Goal: Download file/media

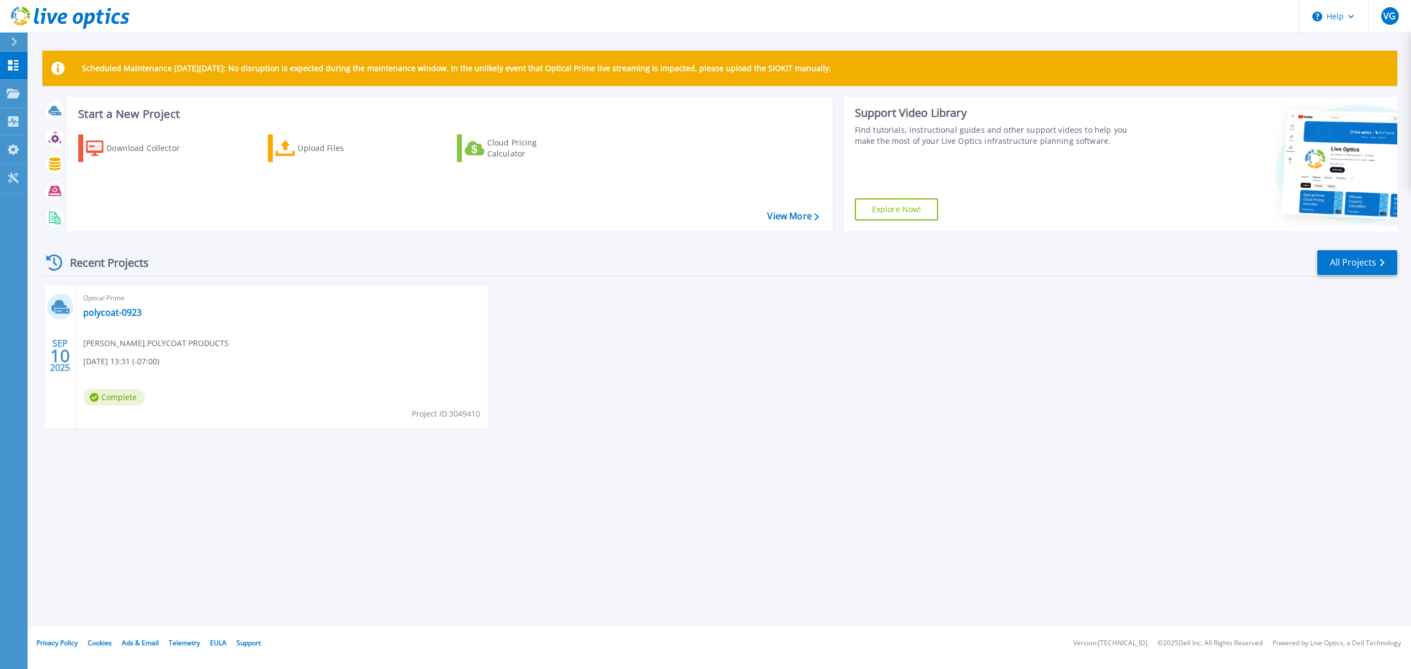
click at [250, 383] on div "Optical Prime polycoat-0923 Vishal Gupte , POLYCOAT PRODUCTS 09/10/2025, 13:31 …" at bounding box center [283, 357] width 412 height 143
click at [139, 400] on span "Complete" at bounding box center [114, 397] width 62 height 17
click at [100, 314] on link "polycoat-0923" at bounding box center [112, 312] width 58 height 11
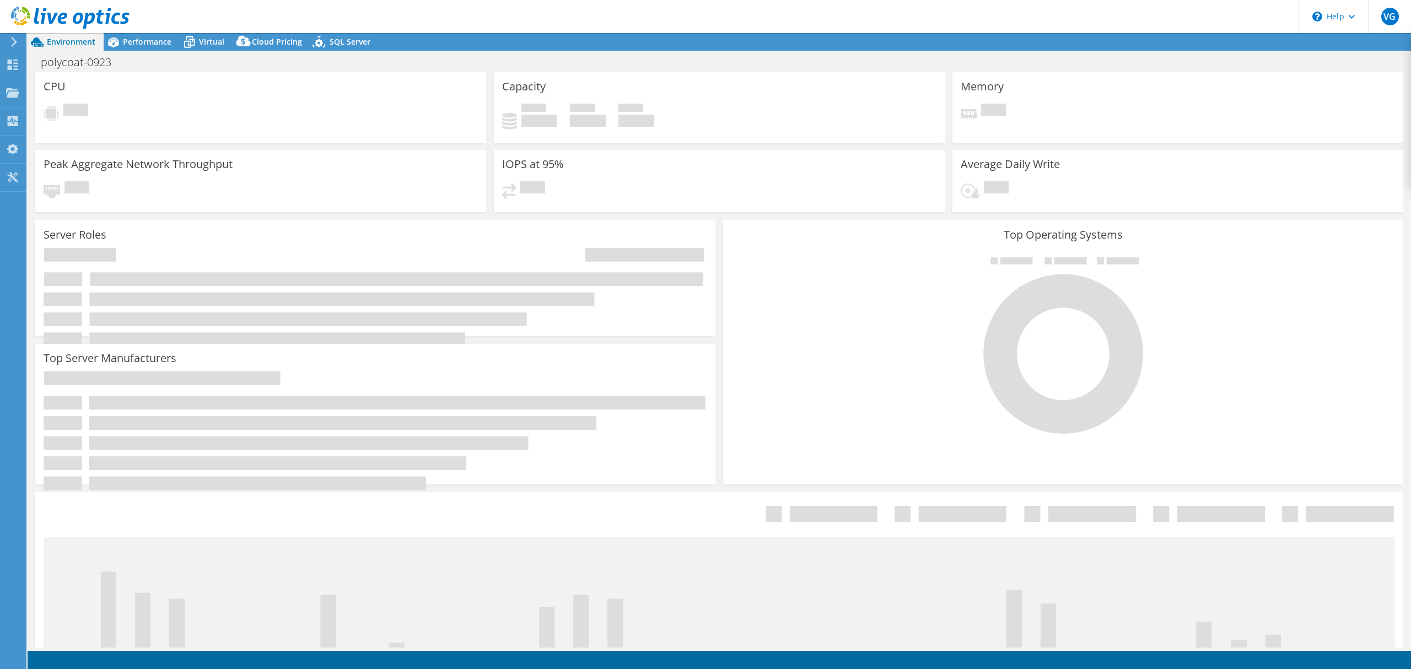
select select "USD"
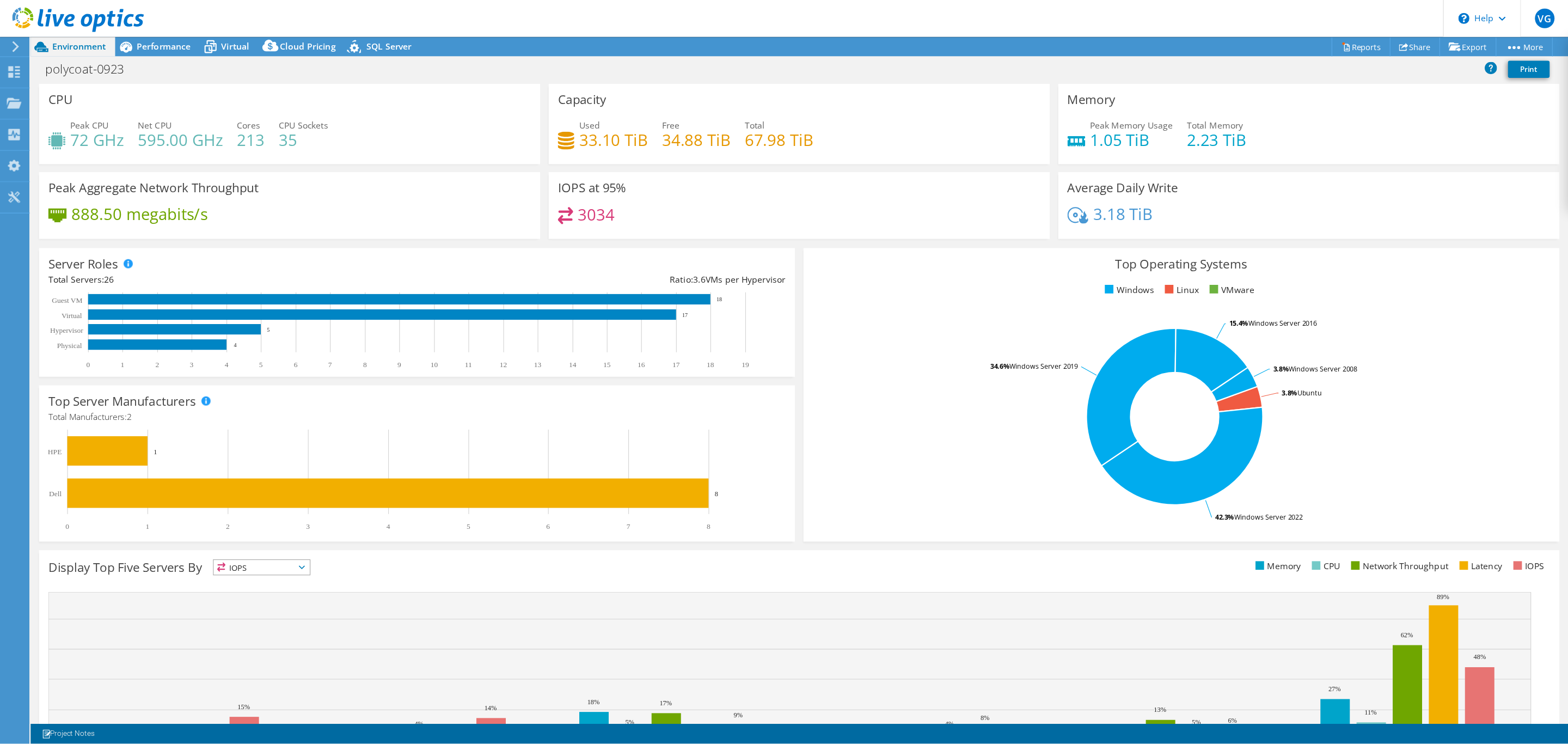
scroll to position [65, 0]
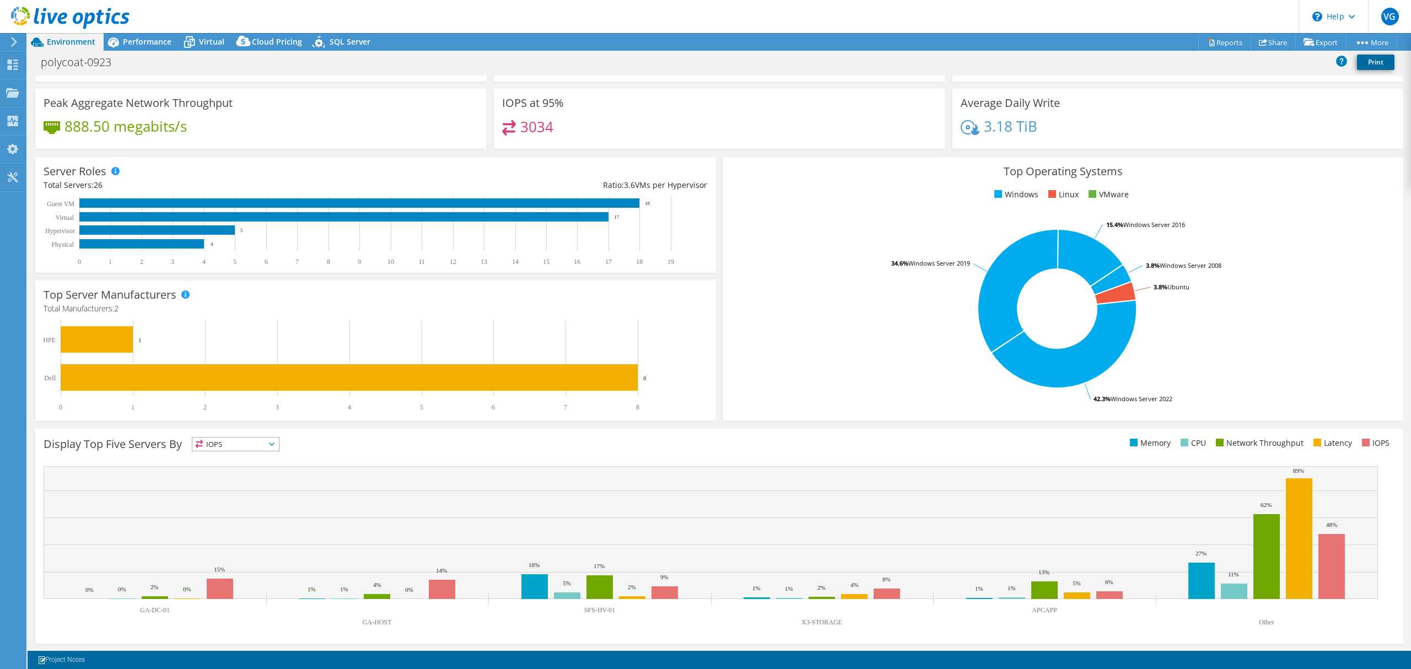
click at [1368, 63] on link "Print" at bounding box center [1375, 62] width 37 height 15
click at [56, 659] on link "Project Notes" at bounding box center [61, 660] width 63 height 14
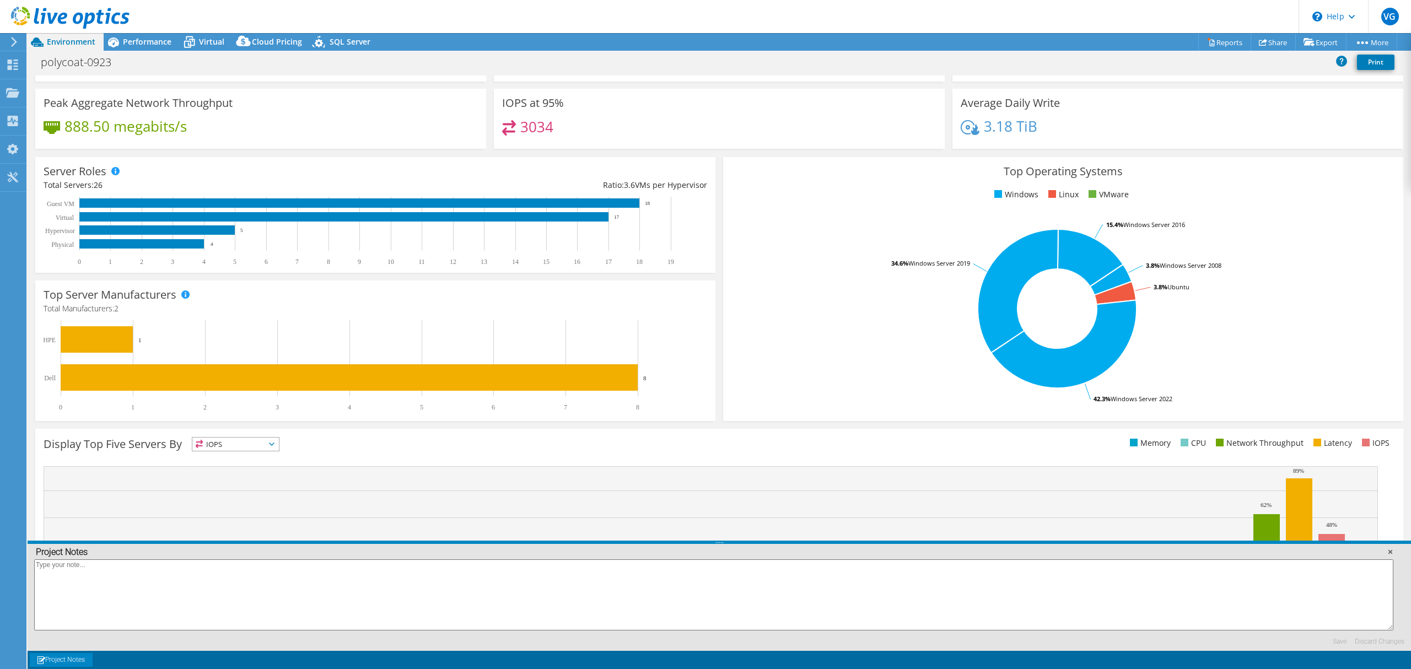
click at [1390, 555] on link at bounding box center [1390, 551] width 11 height 11
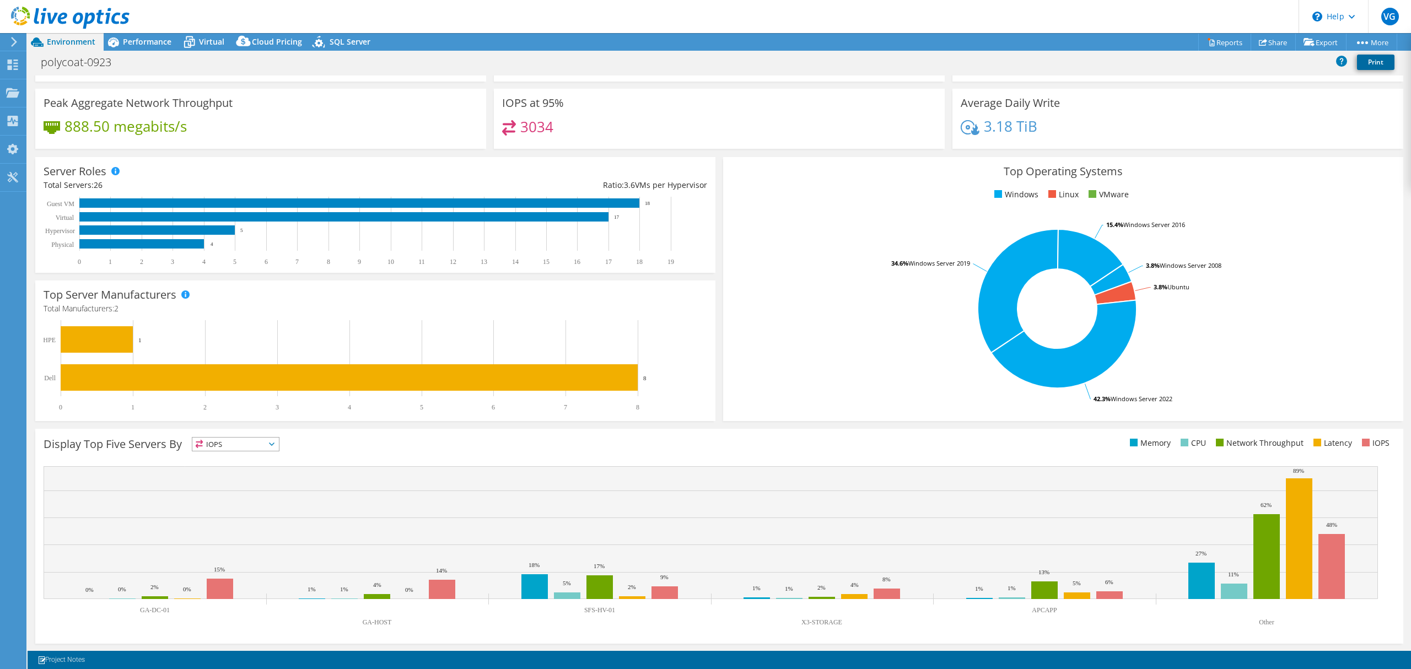
click at [1381, 57] on link "Print" at bounding box center [1375, 62] width 37 height 15
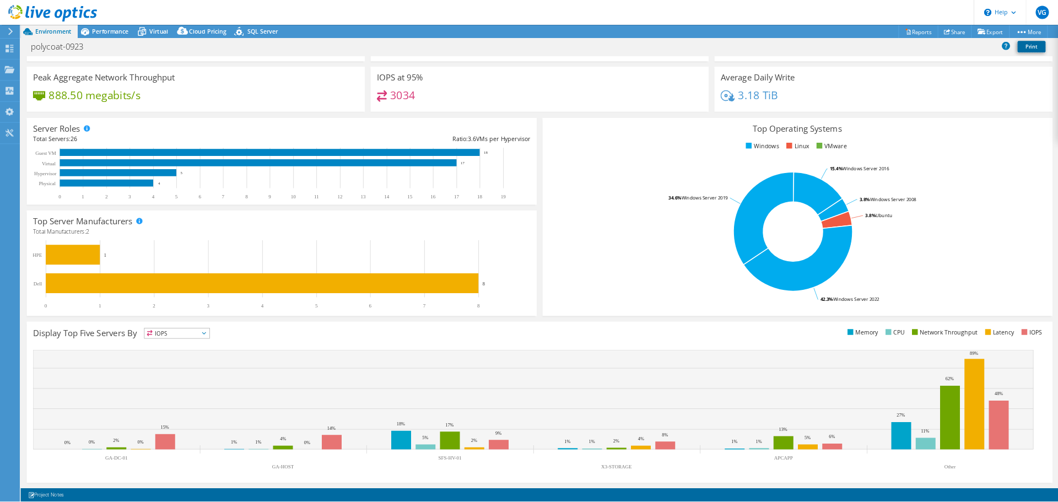
scroll to position [0, 0]
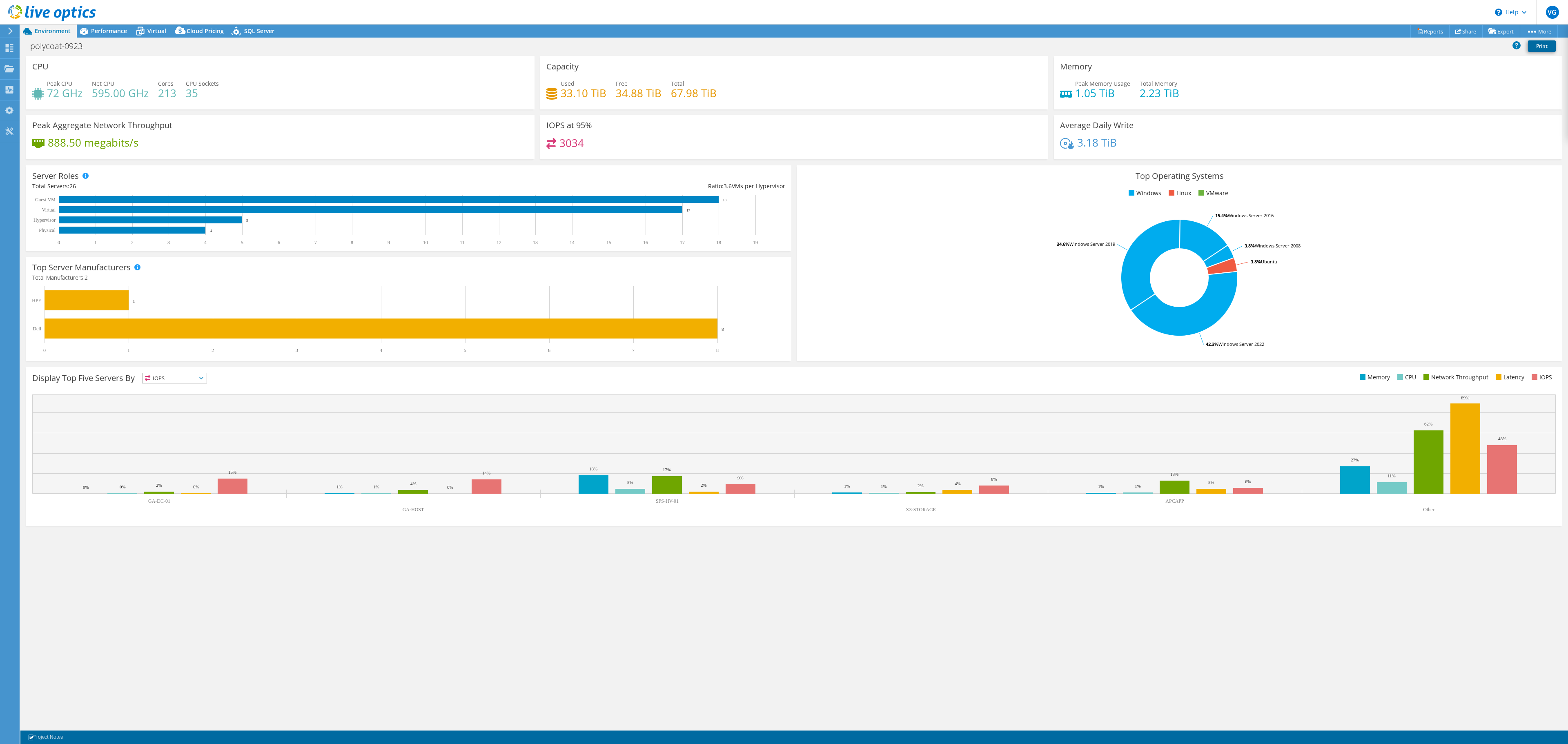
click at [1045, 44] on link "Print" at bounding box center [1541, 46] width 27 height 11
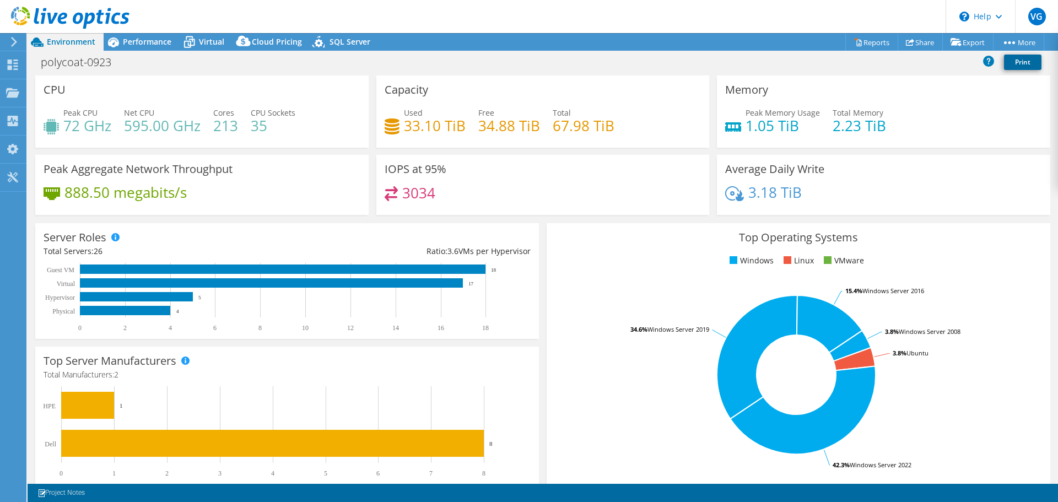
click at [1016, 59] on link "Print" at bounding box center [1022, 62] width 37 height 15
click at [158, 39] on span "Performance" at bounding box center [147, 41] width 49 height 10
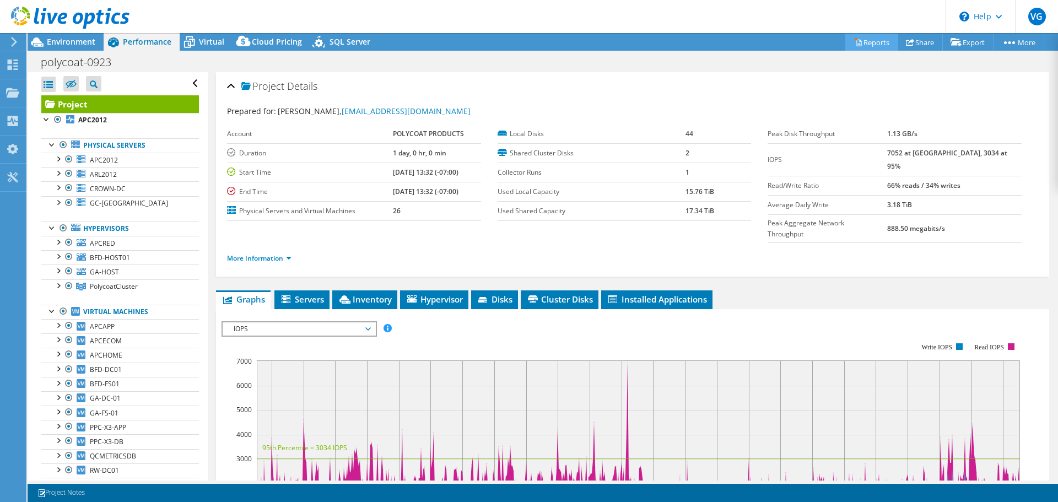
click at [856, 43] on link "Reports" at bounding box center [872, 42] width 53 height 17
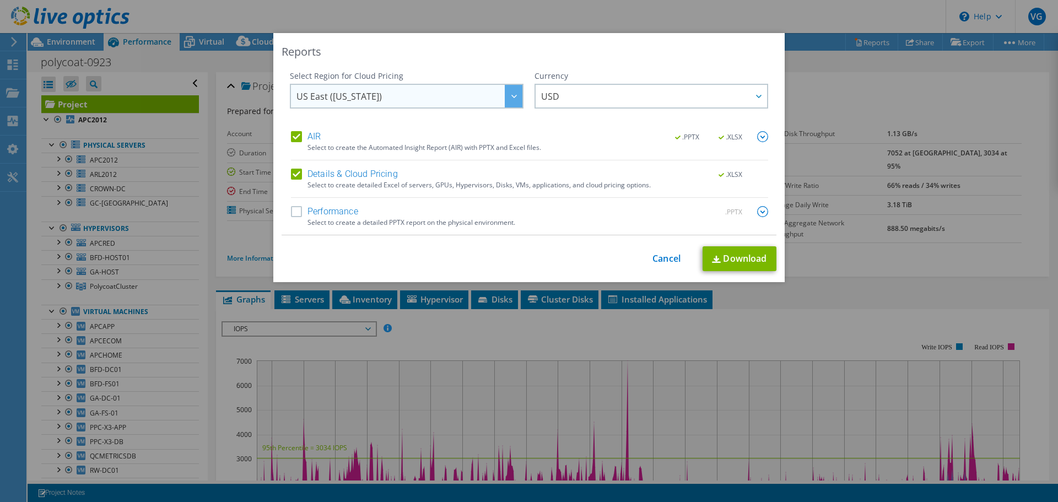
click at [342, 99] on span "US East ([US_STATE])" at bounding box center [339, 98] width 85 height 17
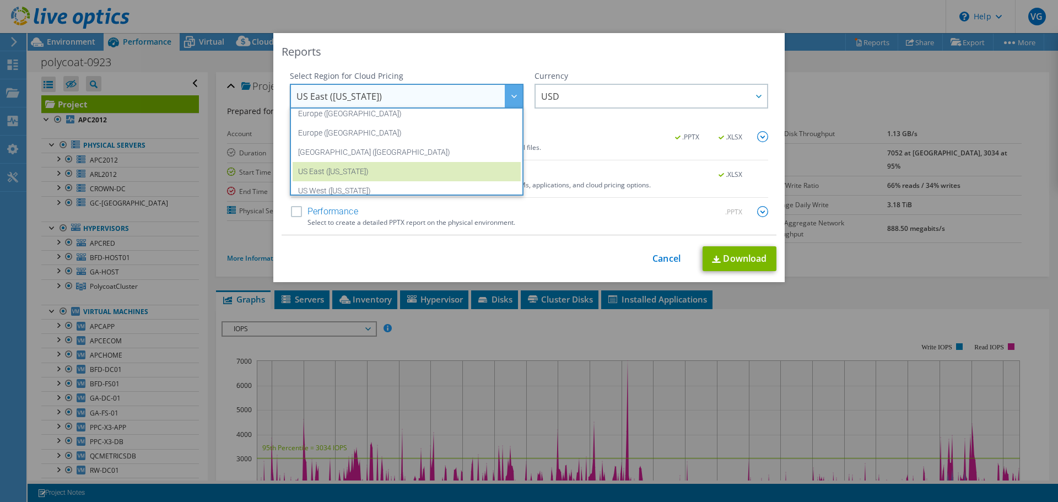
scroll to position [149, 0]
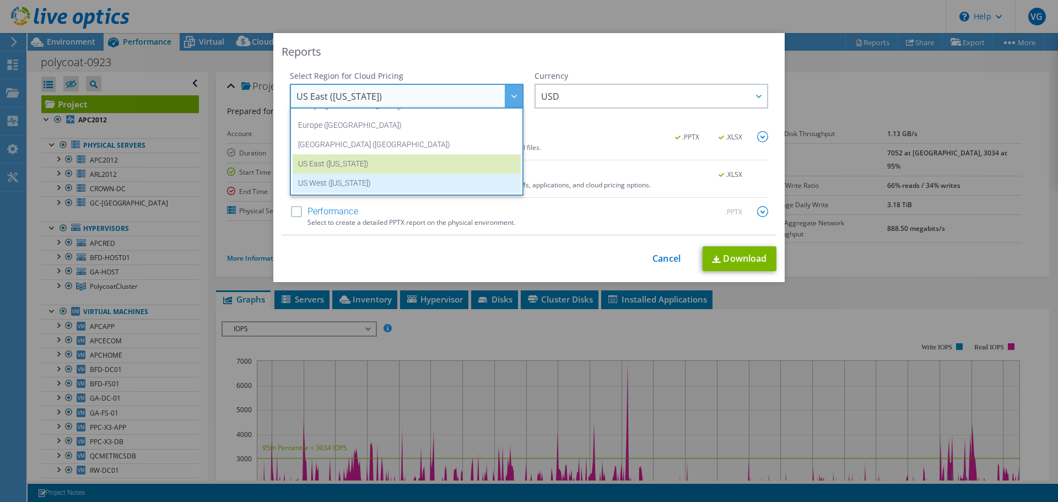
click at [390, 182] on li "US West ([US_STATE])" at bounding box center [407, 183] width 228 height 19
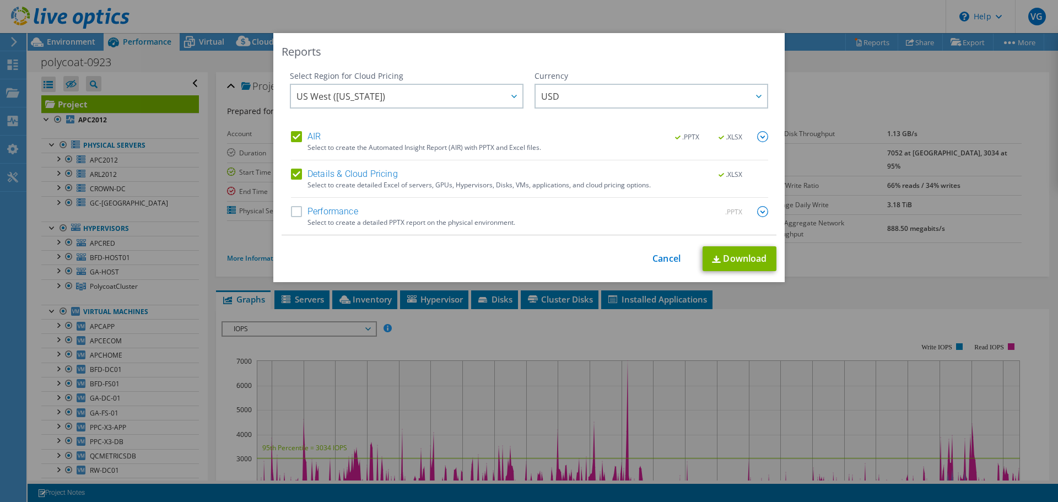
click at [337, 212] on label "Performance" at bounding box center [324, 211] width 67 height 11
click at [0, 0] on input "Performance" at bounding box center [0, 0] width 0 height 0
click at [749, 251] on link "Download" at bounding box center [740, 258] width 74 height 25
